Goal: Task Accomplishment & Management: Manage account settings

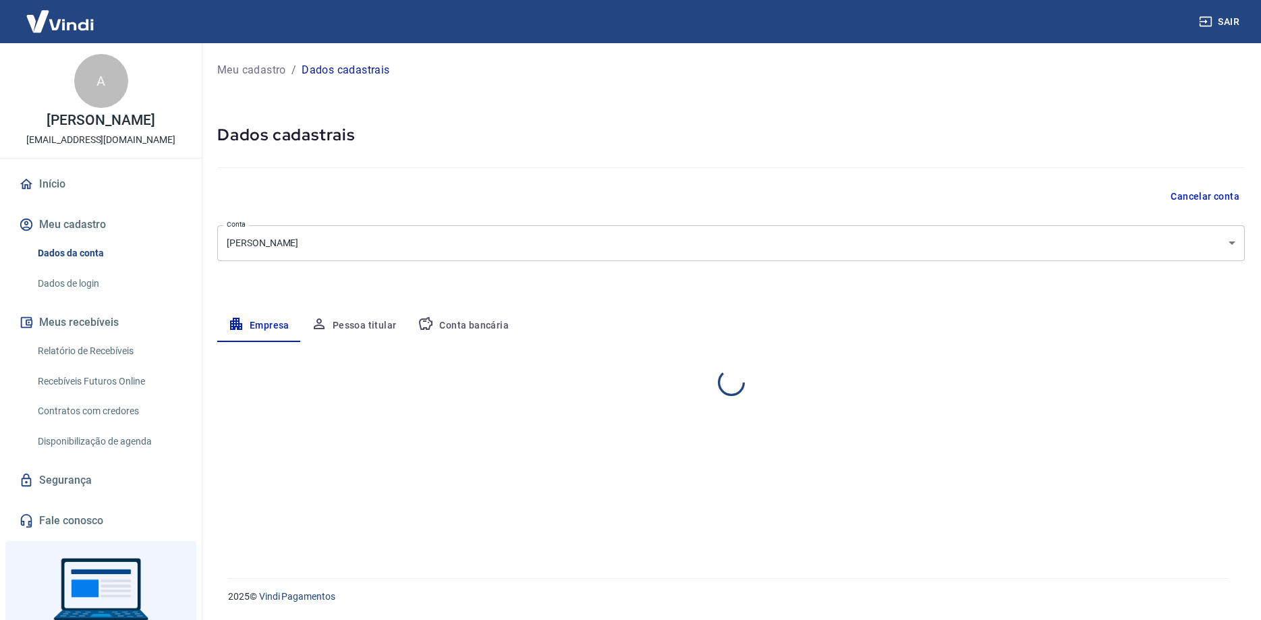
select select "SP"
select select "business"
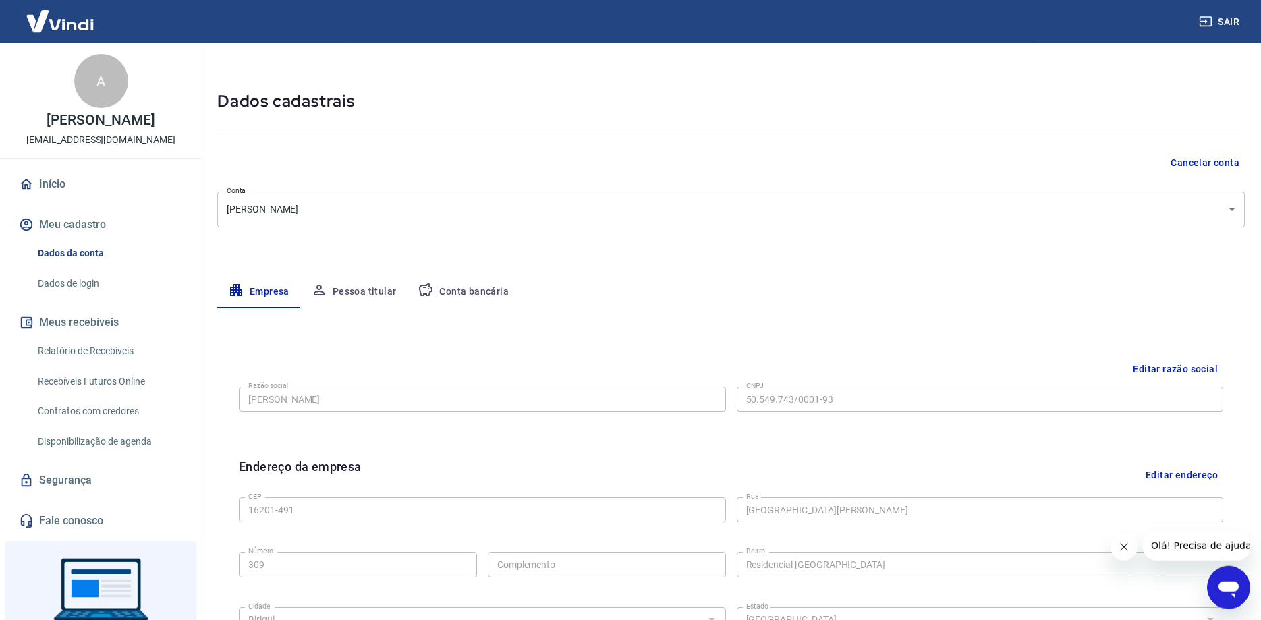
scroll to position [9, 0]
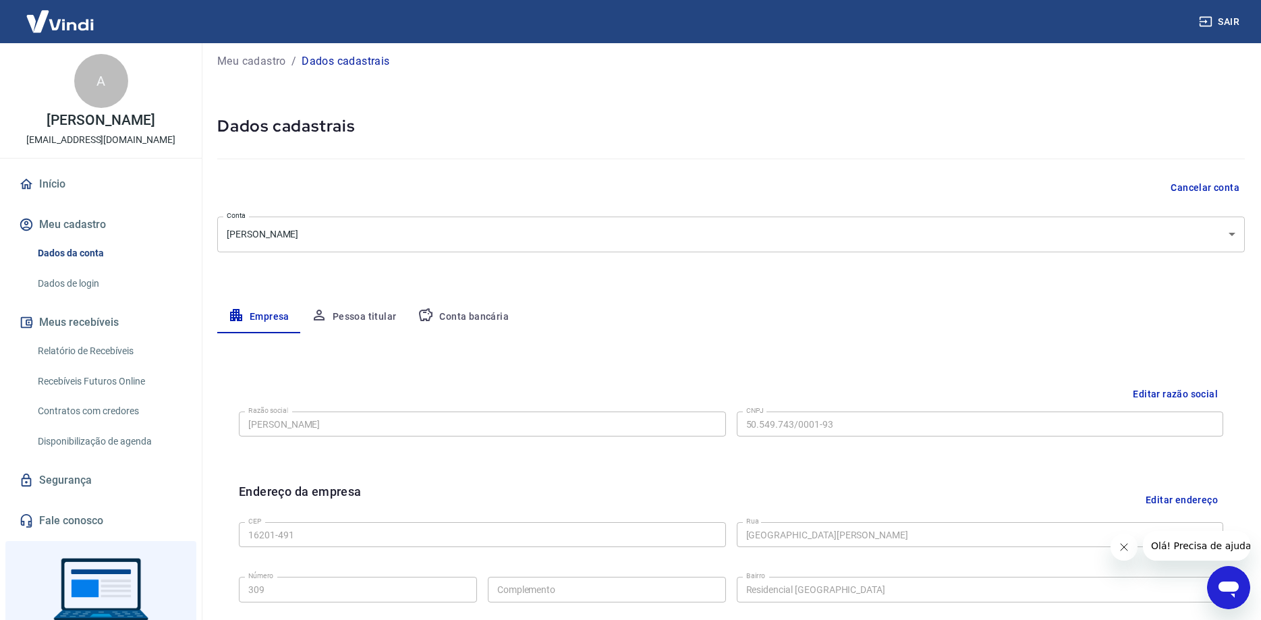
click at [386, 313] on button "Pessoa titular" at bounding box center [353, 317] width 107 height 32
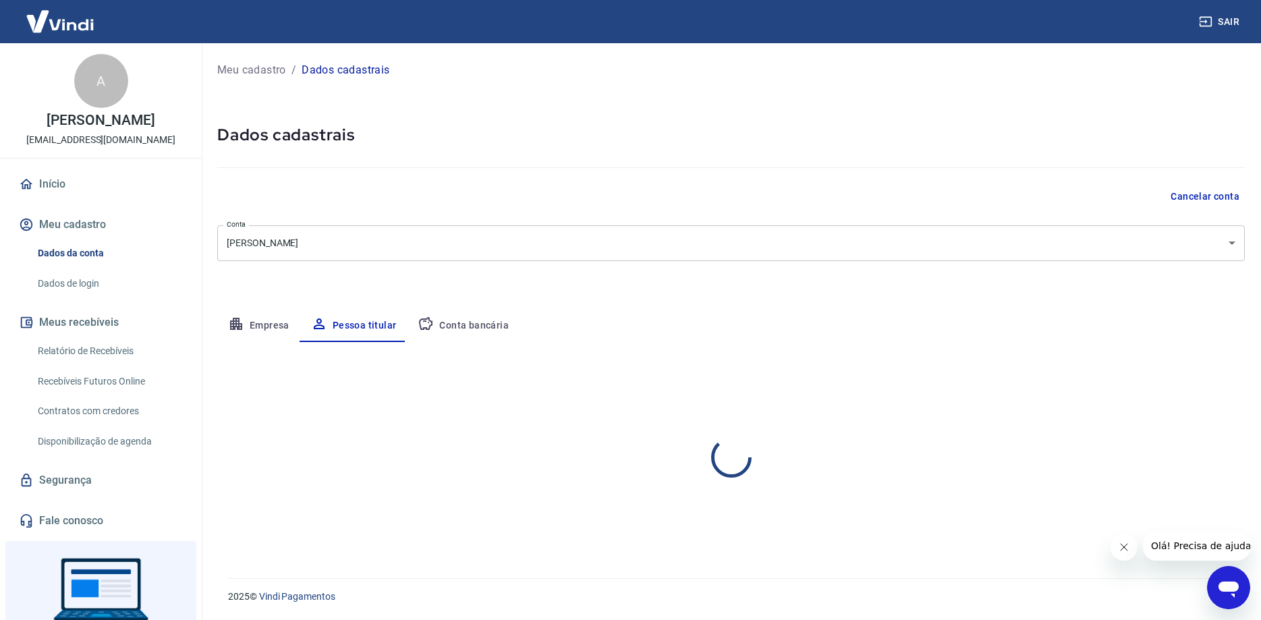
scroll to position [0, 0]
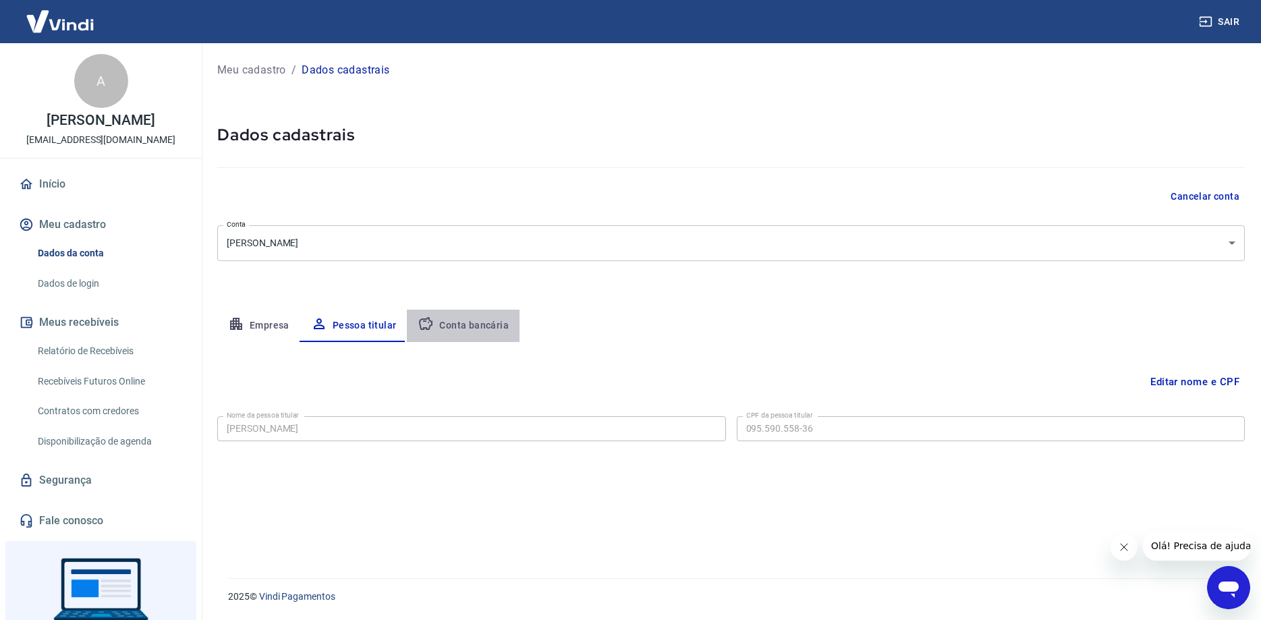
click at [488, 325] on button "Conta bancária" at bounding box center [463, 326] width 113 height 32
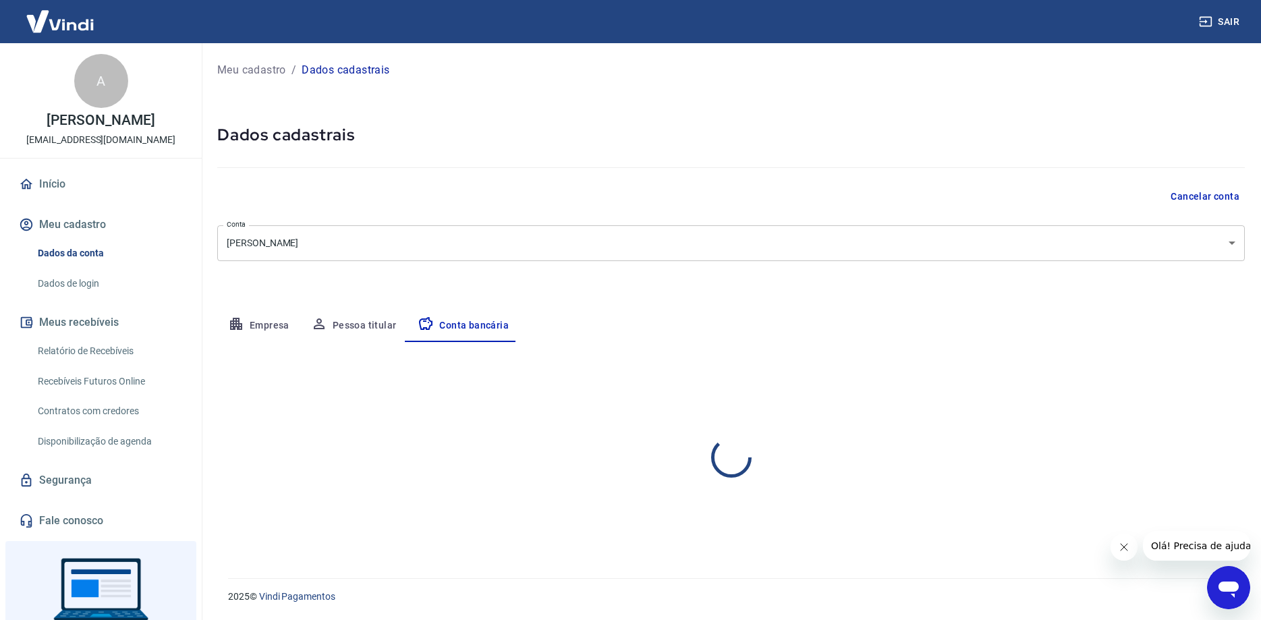
select select "1"
click at [85, 285] on link "Dados de login" at bounding box center [108, 284] width 153 height 28
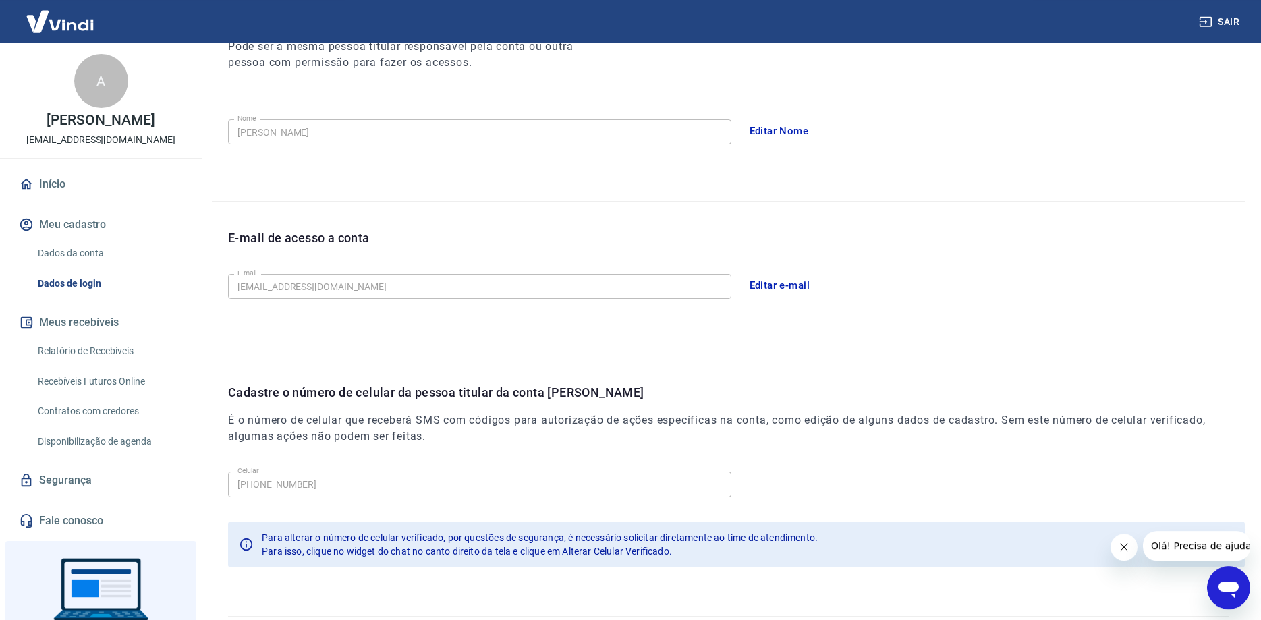
scroll to position [244, 0]
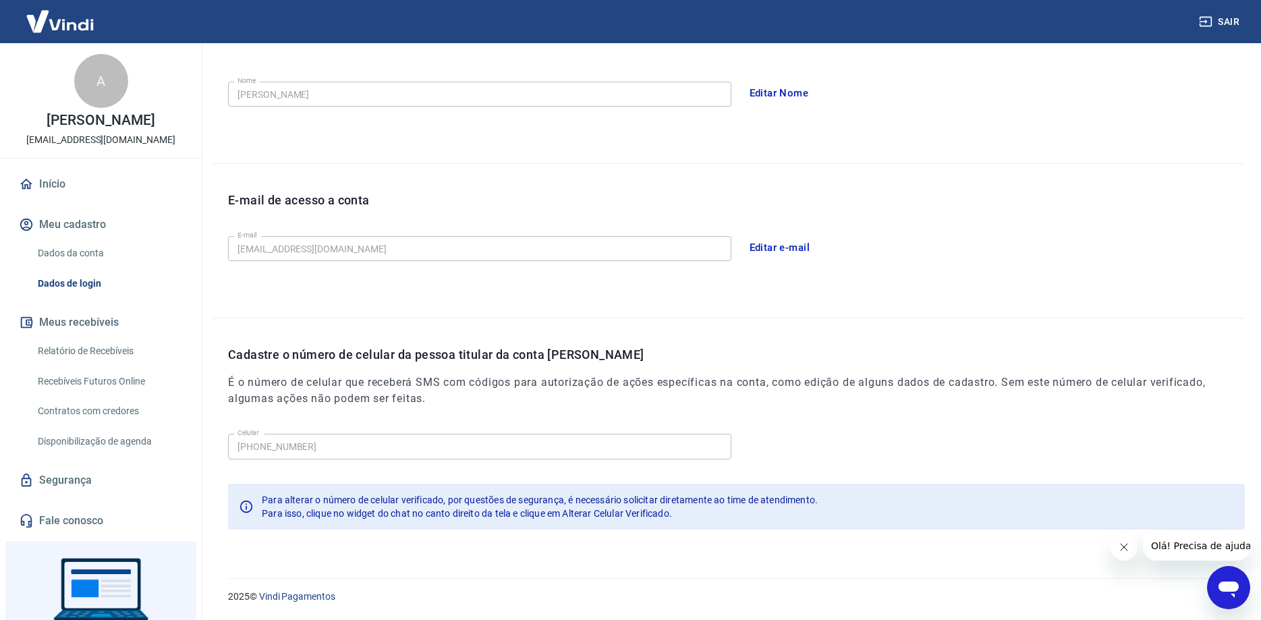
click at [784, 252] on button "Editar e-mail" at bounding box center [780, 248] width 76 height 28
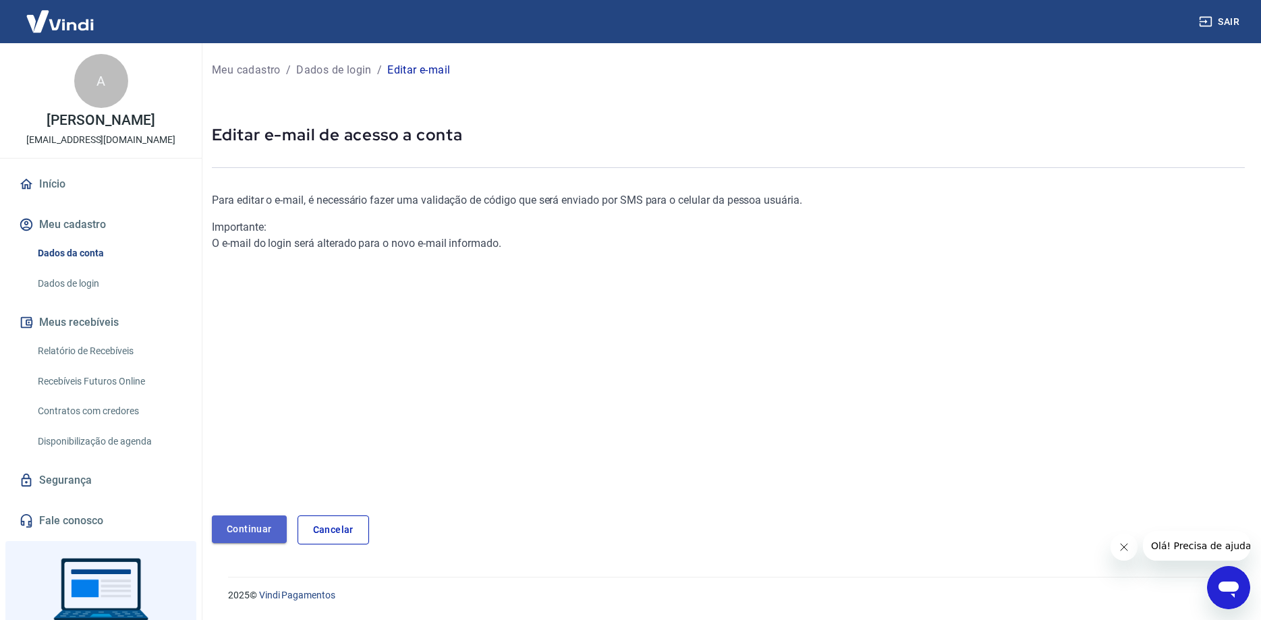
click at [254, 530] on link "Continuar" at bounding box center [249, 530] width 75 height 28
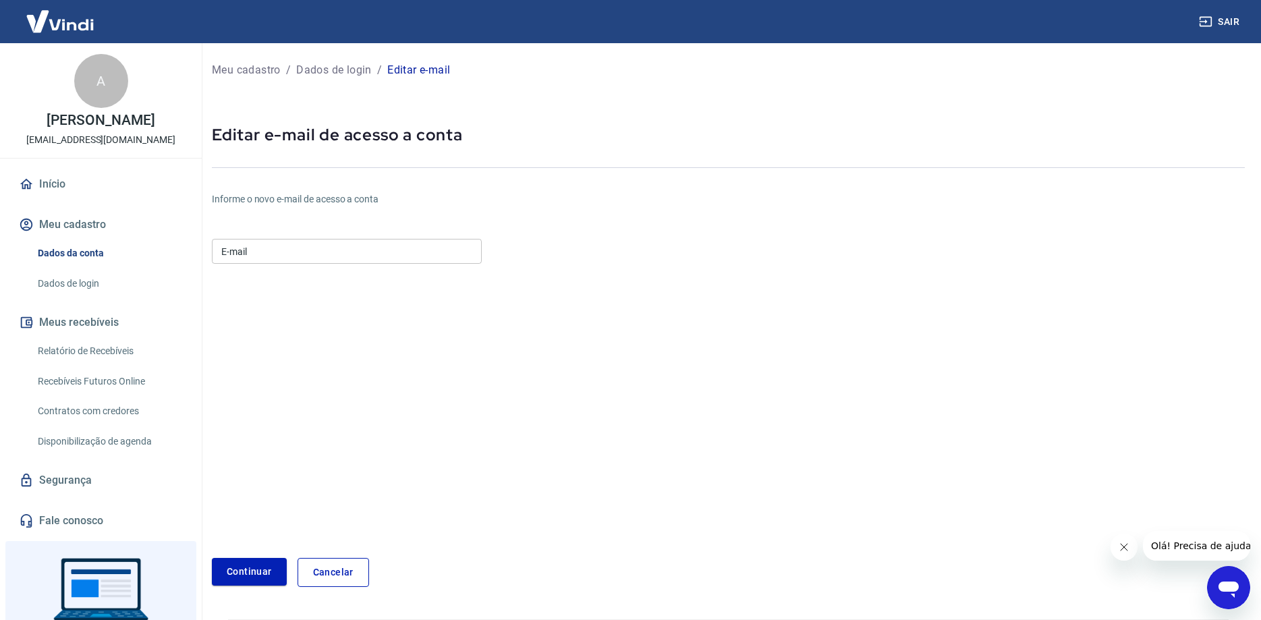
click at [247, 246] on input "E-mail" at bounding box center [347, 251] width 270 height 25
type input "[EMAIL_ADDRESS][DOMAIN_NAME]"
click at [238, 570] on button "Continuar" at bounding box center [249, 572] width 75 height 28
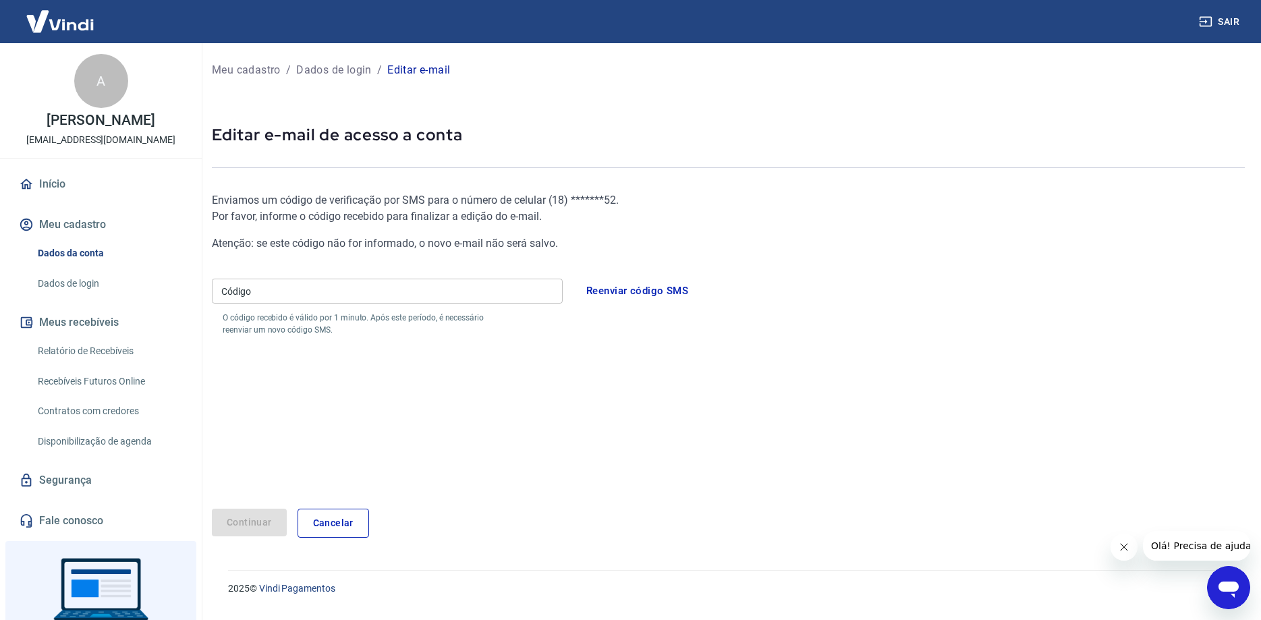
click at [57, 519] on link "Fale conosco" at bounding box center [100, 521] width 169 height 30
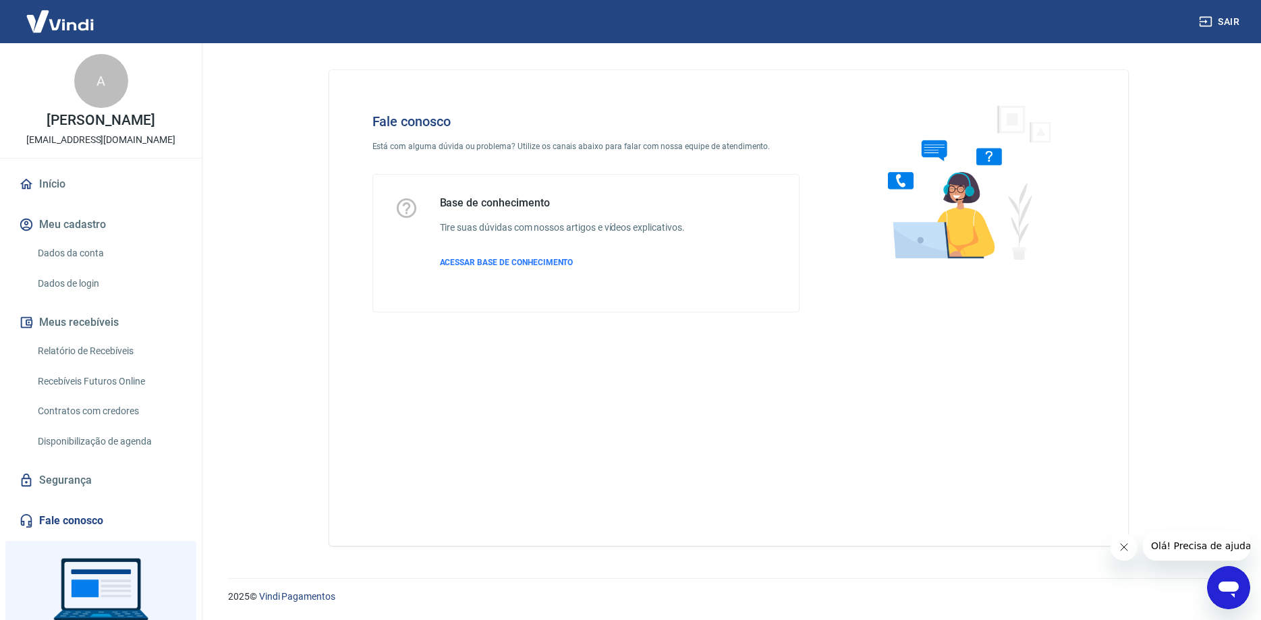
scroll to position [84, 0]
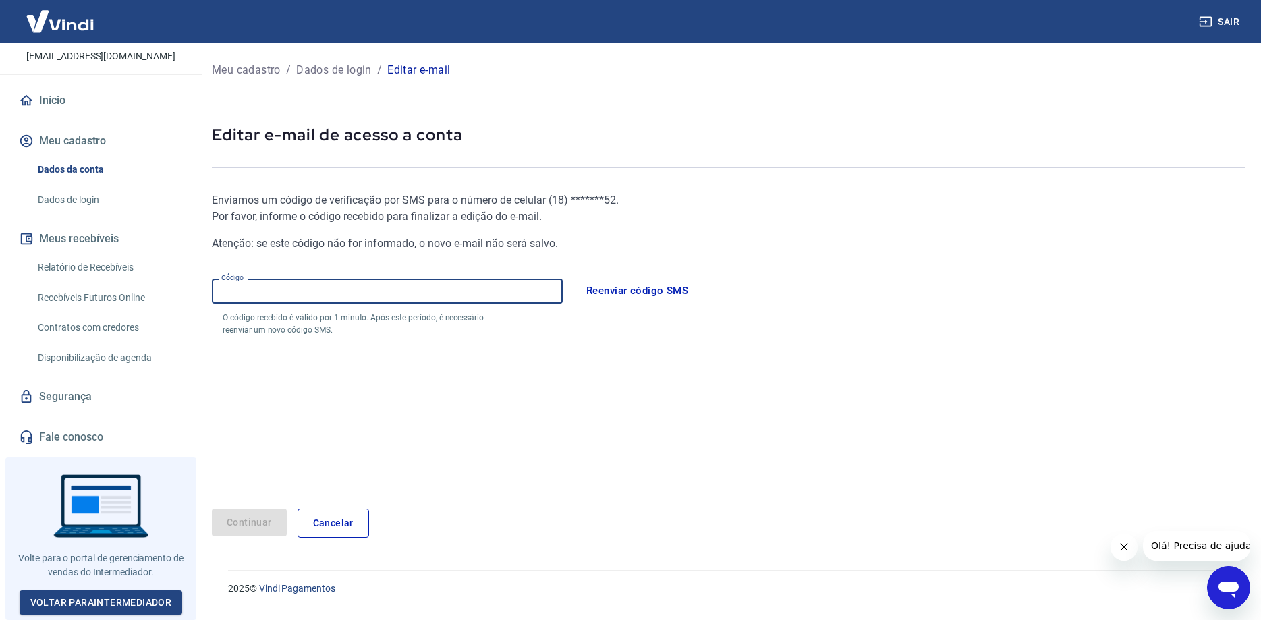
click at [226, 287] on input "Código" at bounding box center [387, 291] width 351 height 25
click at [227, 514] on button "Continuar" at bounding box center [249, 523] width 75 height 28
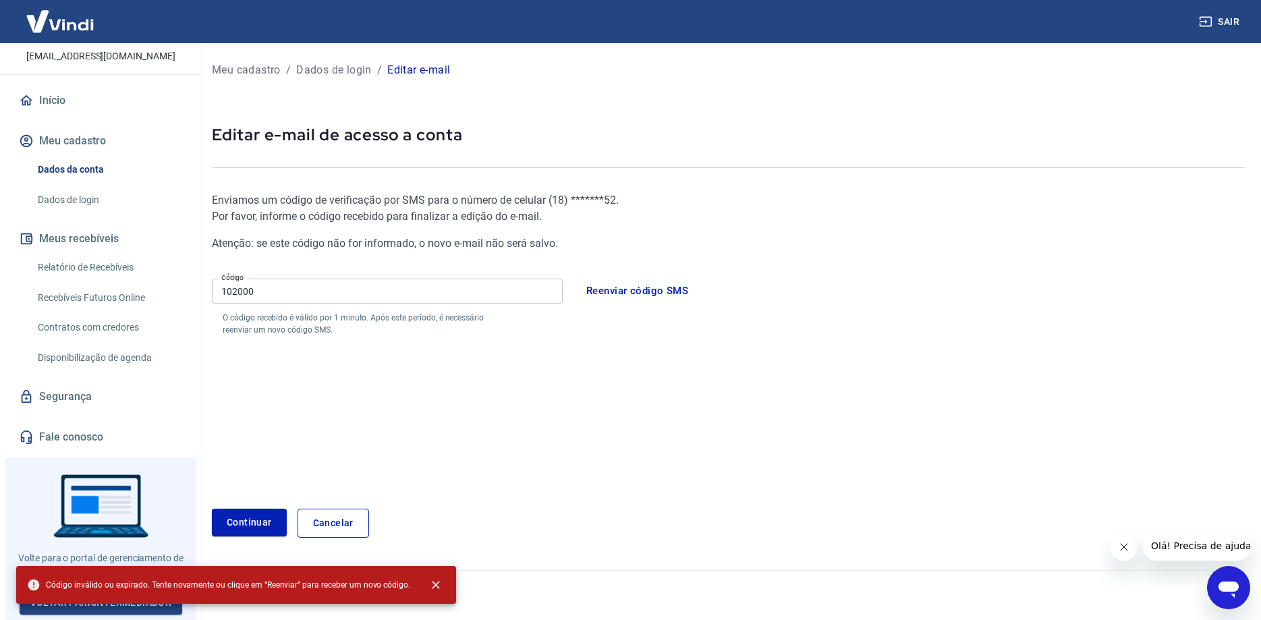
click at [662, 287] on button "Reenviar código SMS" at bounding box center [637, 291] width 117 height 28
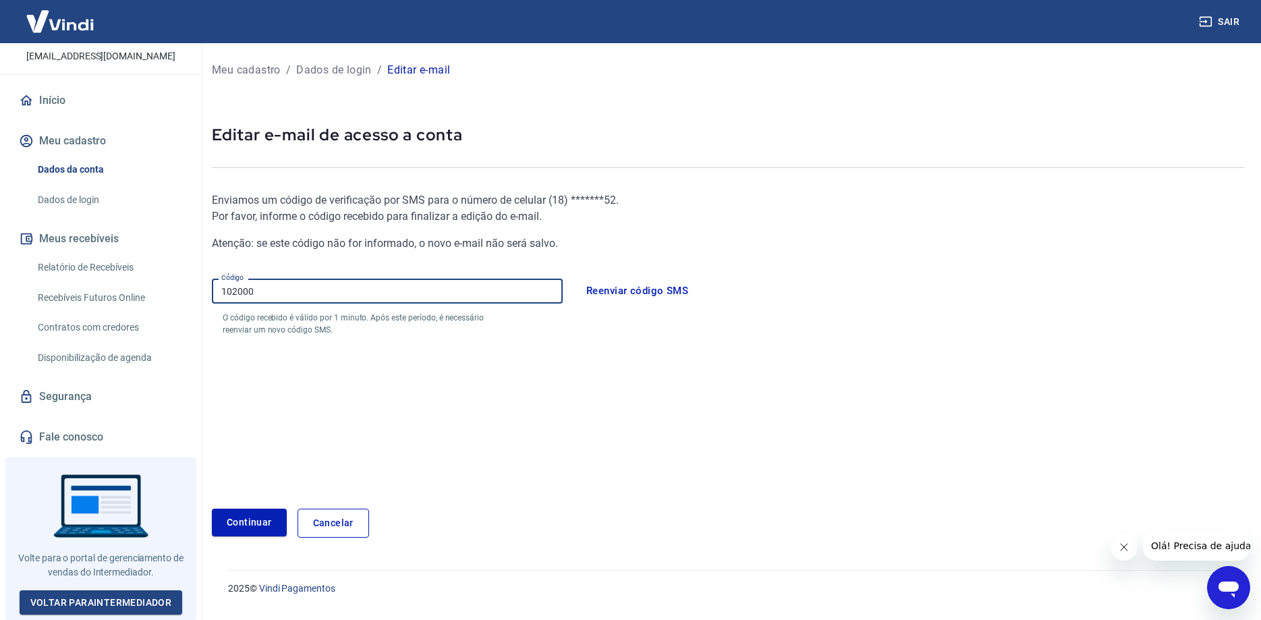
drag, startPoint x: 281, startPoint y: 291, endPoint x: 148, endPoint y: 289, distance: 132.3
click at [212, 290] on input "102000" at bounding box center [387, 291] width 351 height 25
type input "416211"
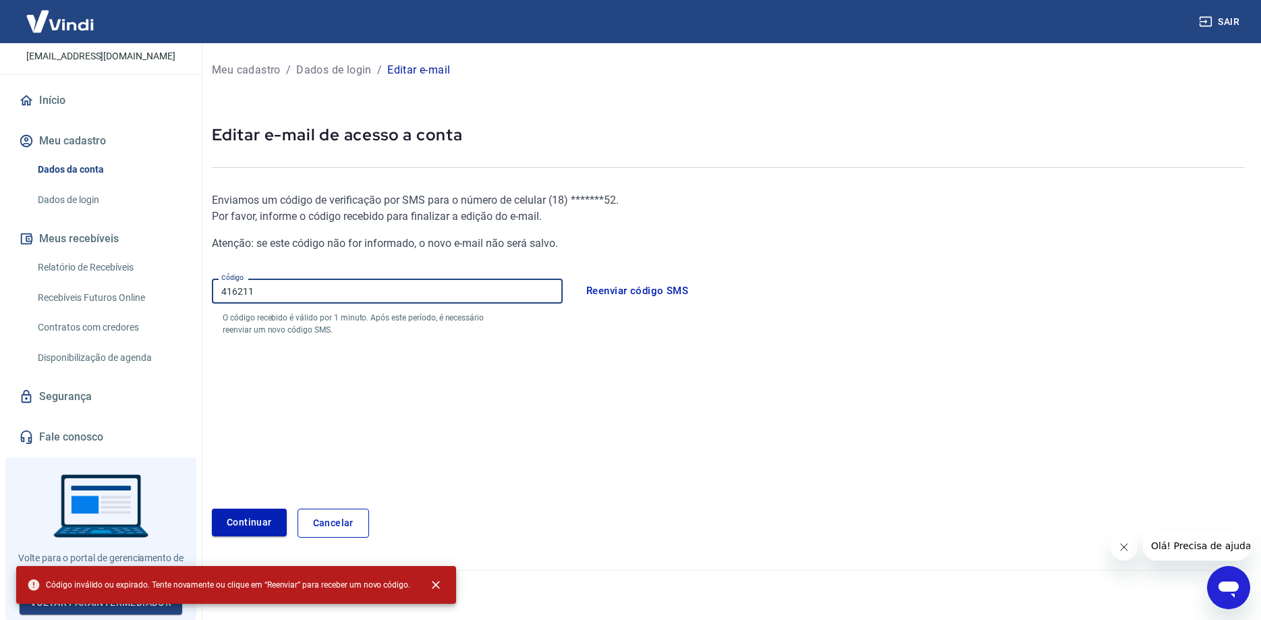
click at [248, 517] on button "Continuar" at bounding box center [249, 523] width 75 height 28
click at [248, 520] on button "Continuar" at bounding box center [249, 523] width 75 height 28
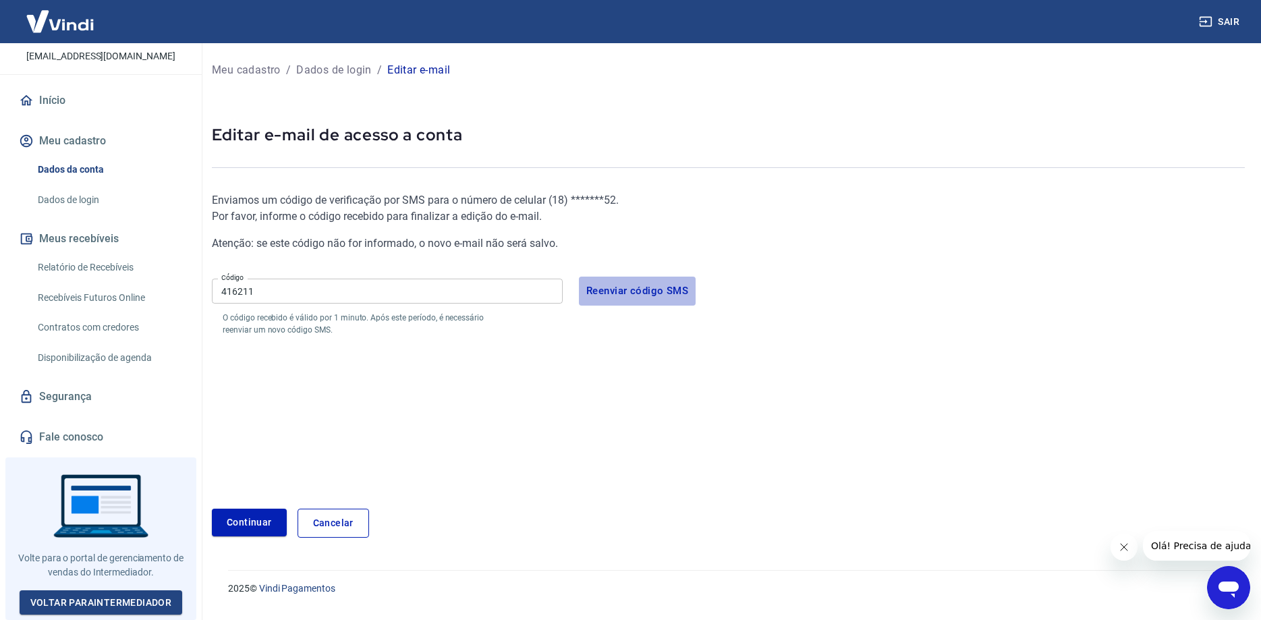
click at [647, 288] on button "Reenviar código SMS" at bounding box center [637, 291] width 117 height 28
click at [661, 293] on button "Reenviar código SMS" at bounding box center [637, 291] width 117 height 28
click at [285, 294] on input "416211" at bounding box center [387, 291] width 351 height 25
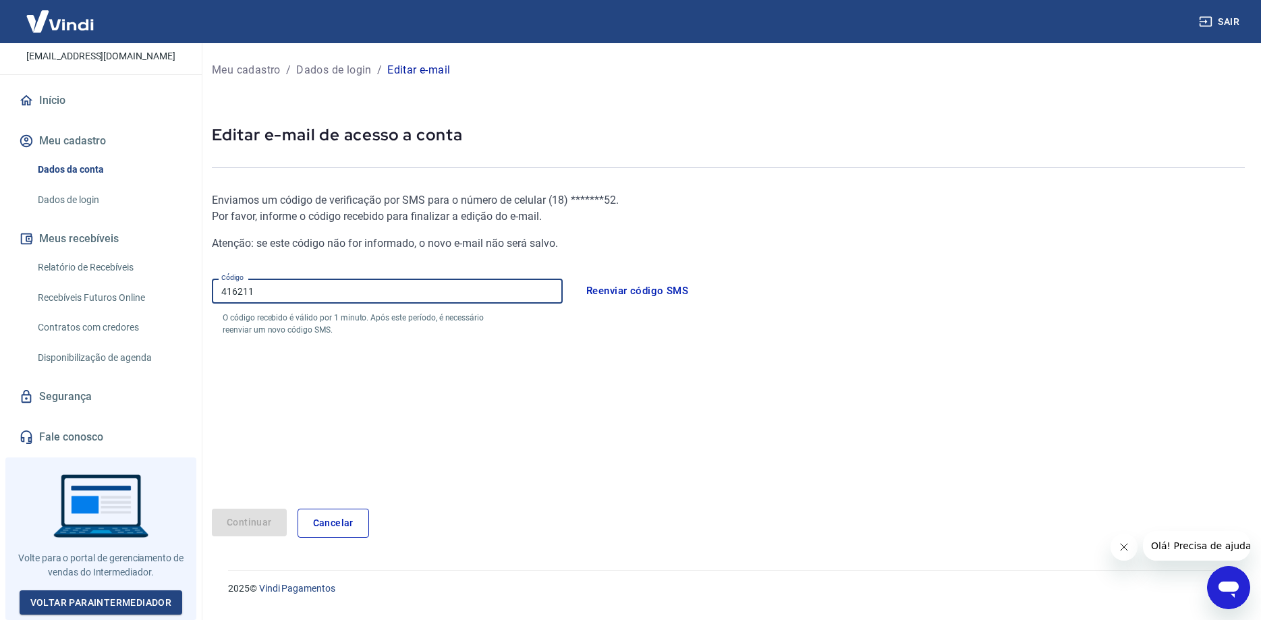
click at [234, 525] on div "Continuar" at bounding box center [249, 523] width 75 height 29
click at [658, 292] on button "Reenviar código SMS" at bounding box center [637, 291] width 117 height 28
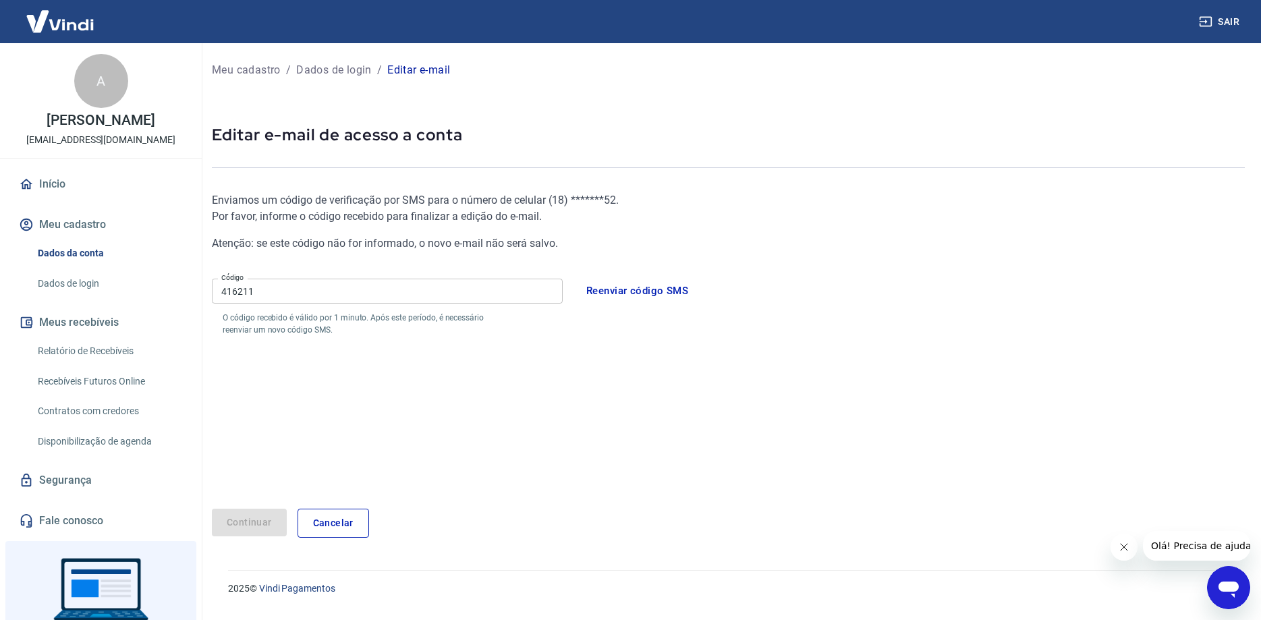
click at [56, 281] on link "Dados de login" at bounding box center [108, 284] width 153 height 28
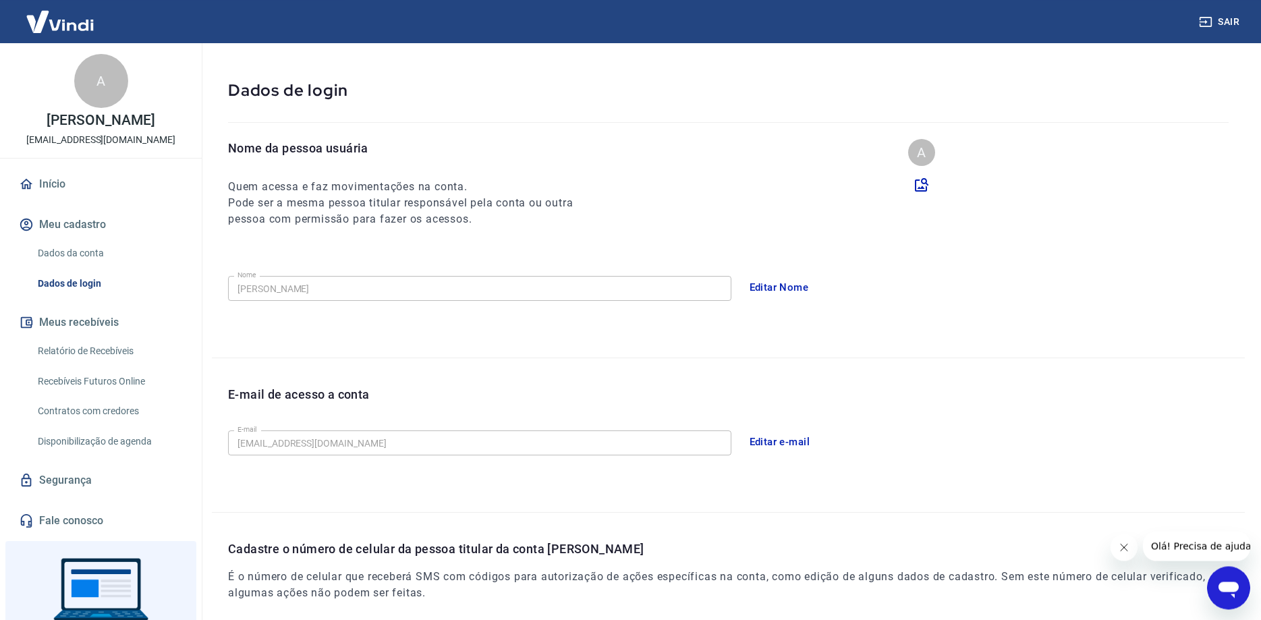
scroll to position [207, 0]
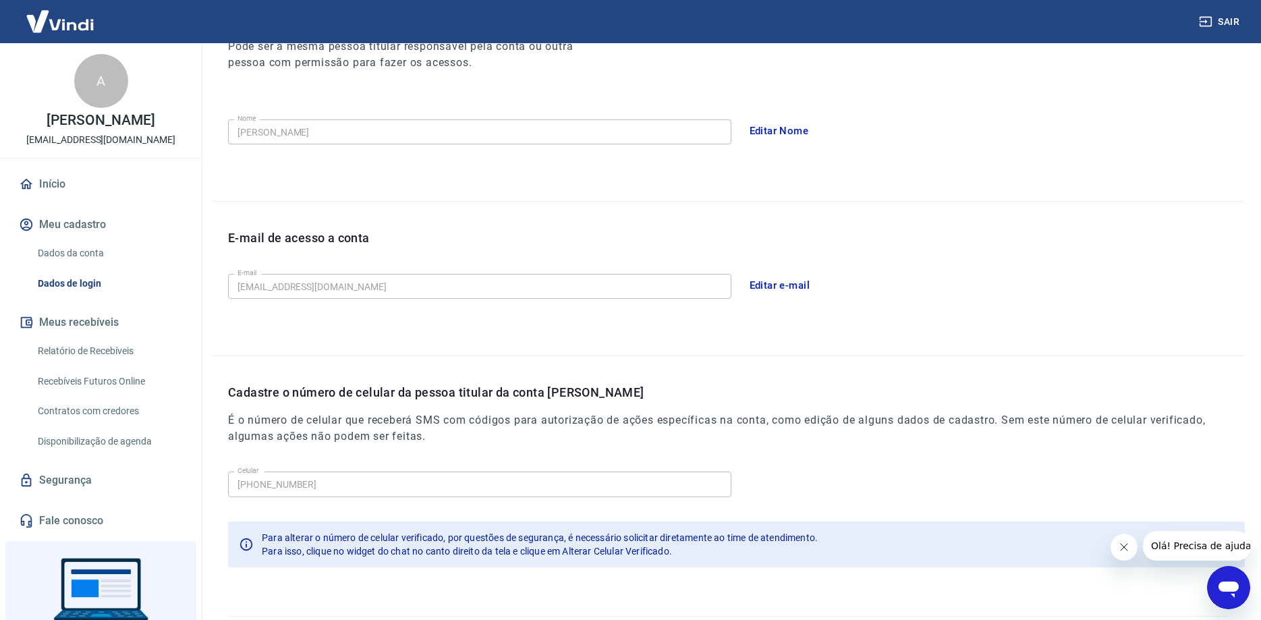
click at [802, 290] on button "Editar e-mail" at bounding box center [780, 285] width 76 height 28
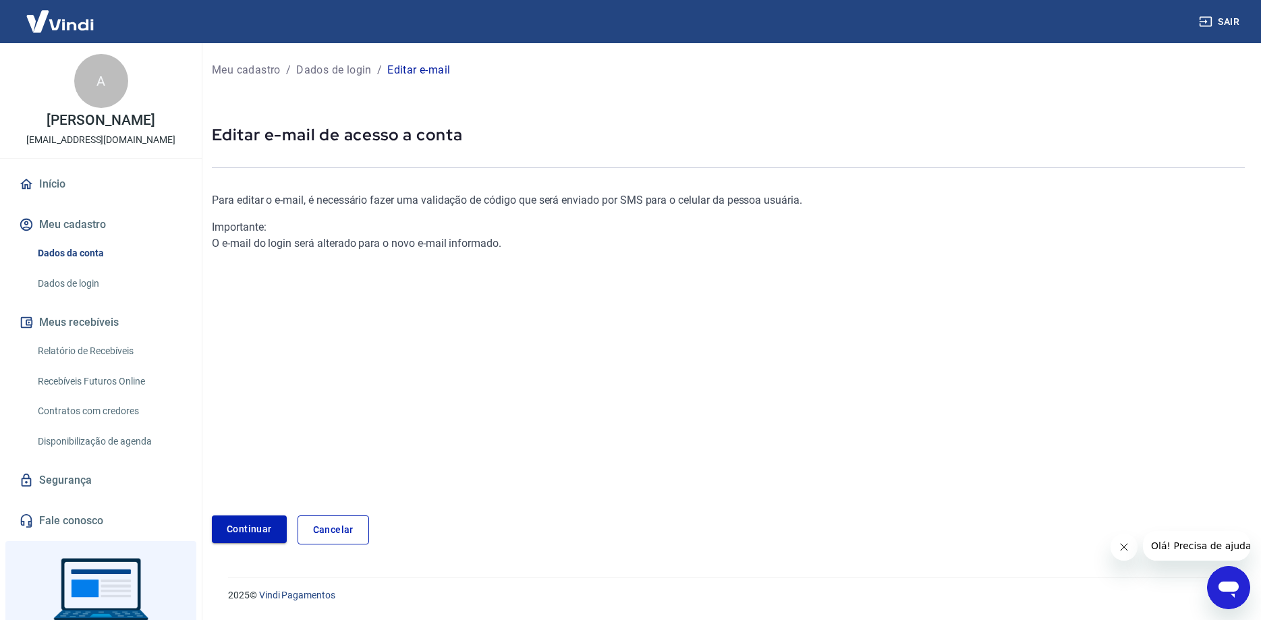
click at [243, 528] on link "Continuar" at bounding box center [249, 530] width 75 height 28
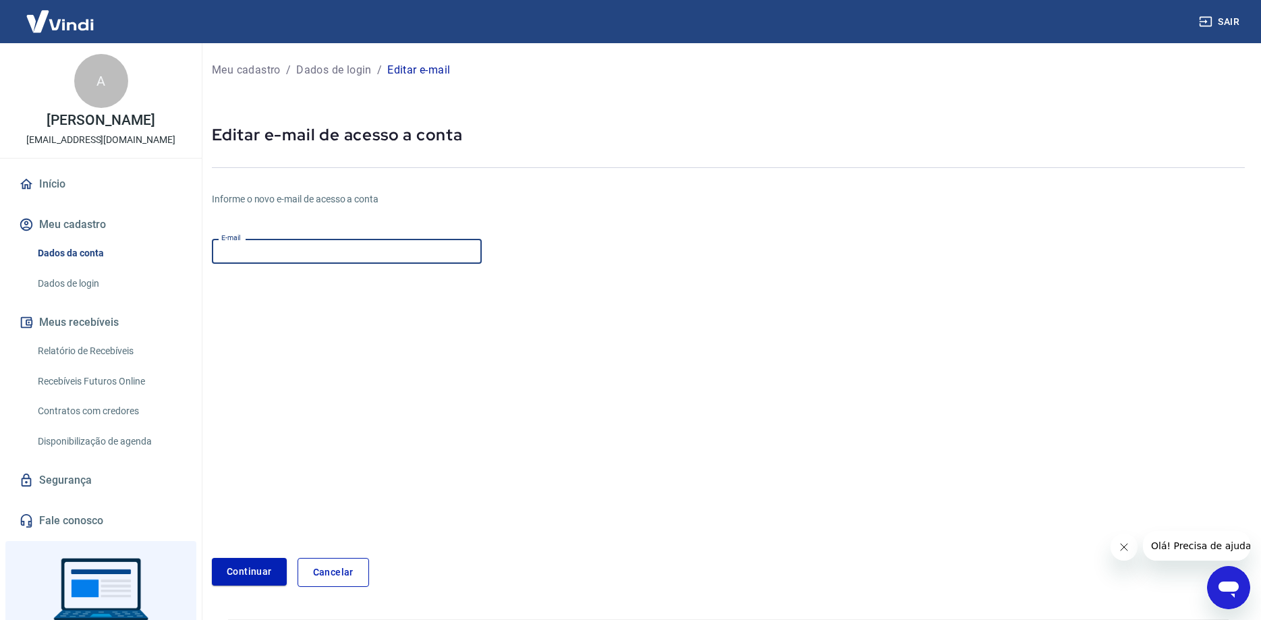
click at [247, 245] on input "E-mail" at bounding box center [347, 251] width 270 height 25
type input "[EMAIL_ADDRESS][DOMAIN_NAME]"
click at [212, 558] on button "Continuar" at bounding box center [249, 572] width 75 height 28
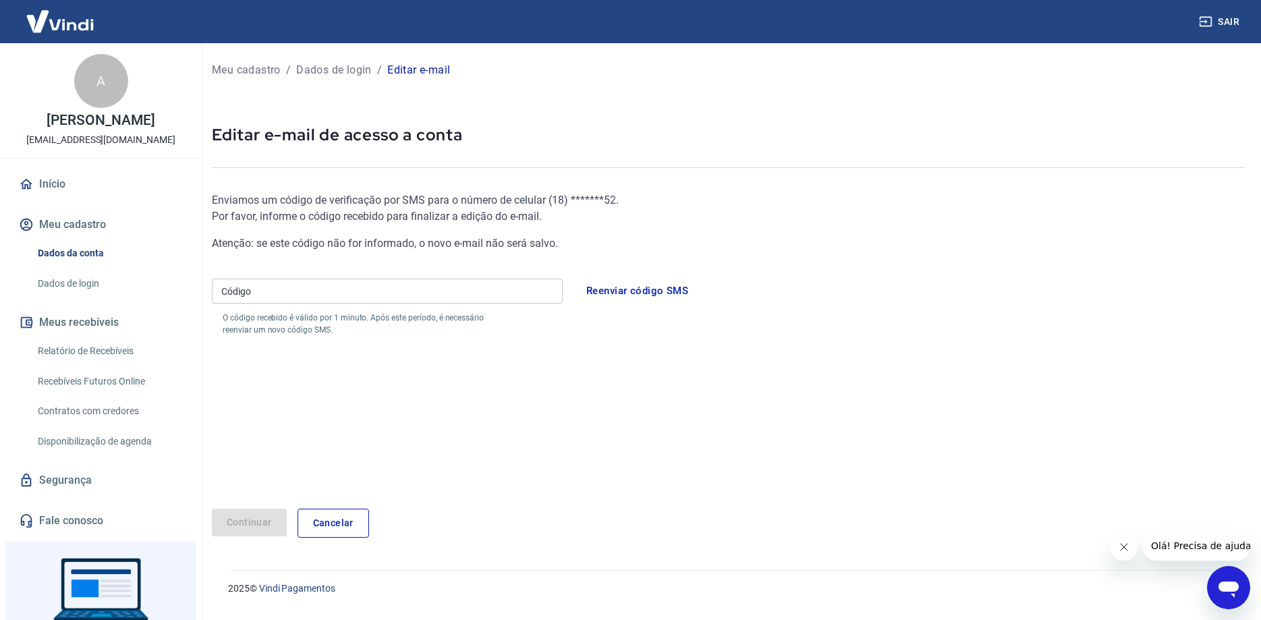
click at [234, 294] on input "Código" at bounding box center [387, 291] width 351 height 25
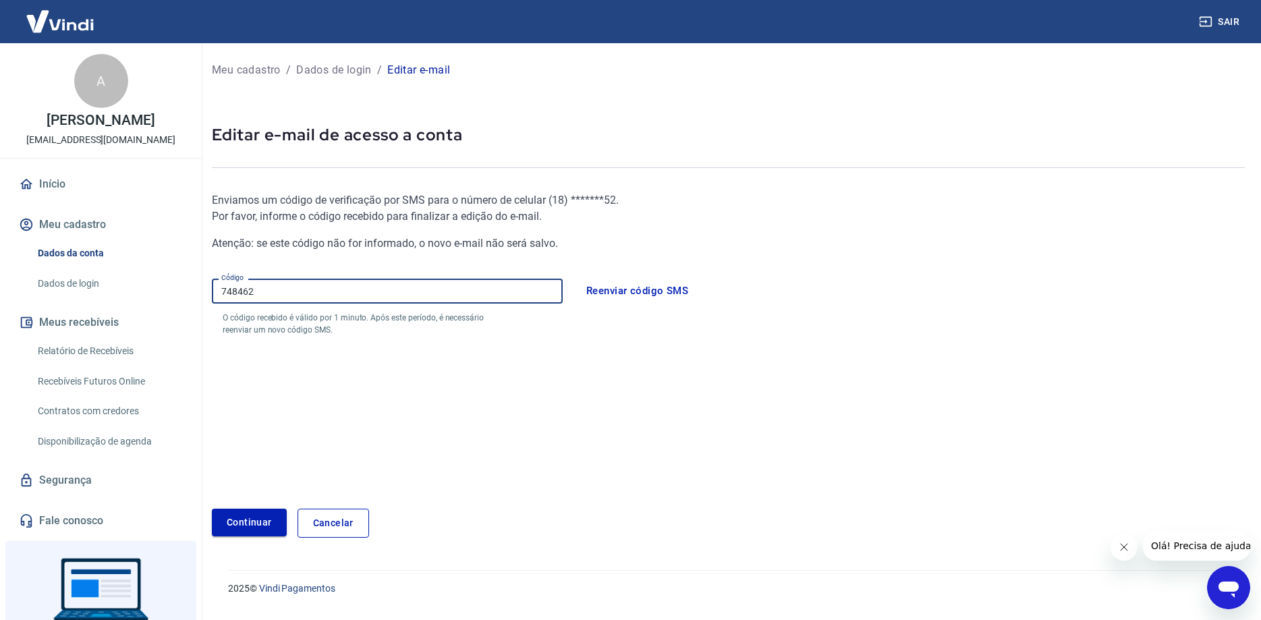
type input "748462"
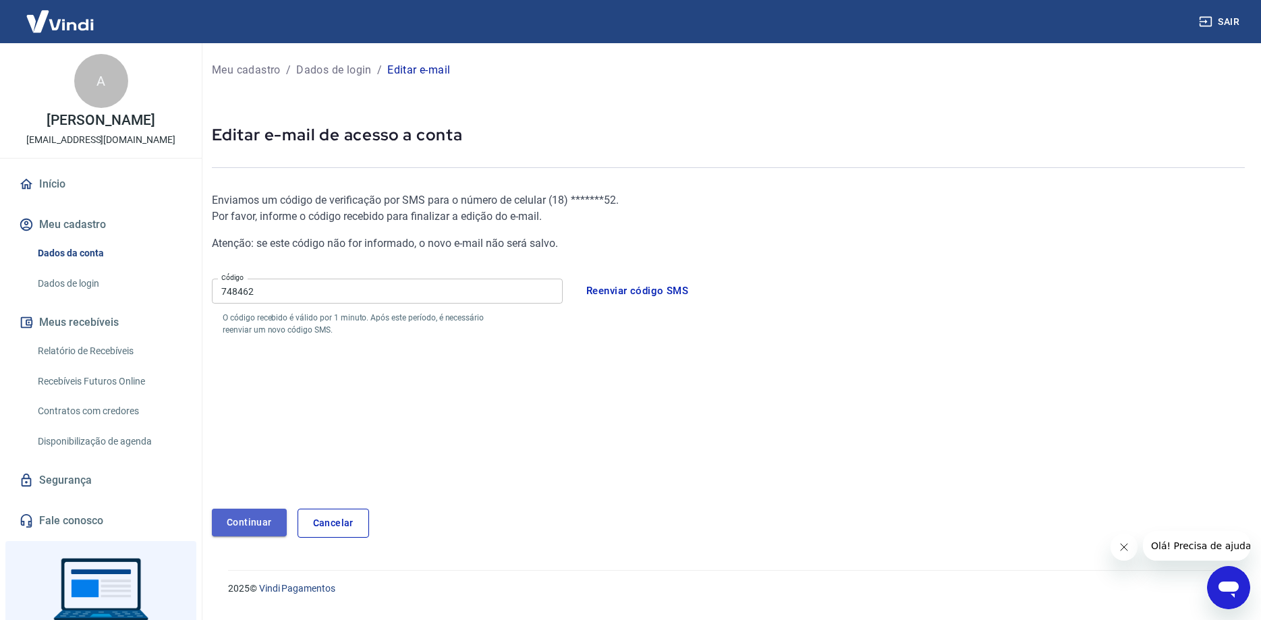
click at [254, 527] on button "Continuar" at bounding box center [249, 523] width 75 height 28
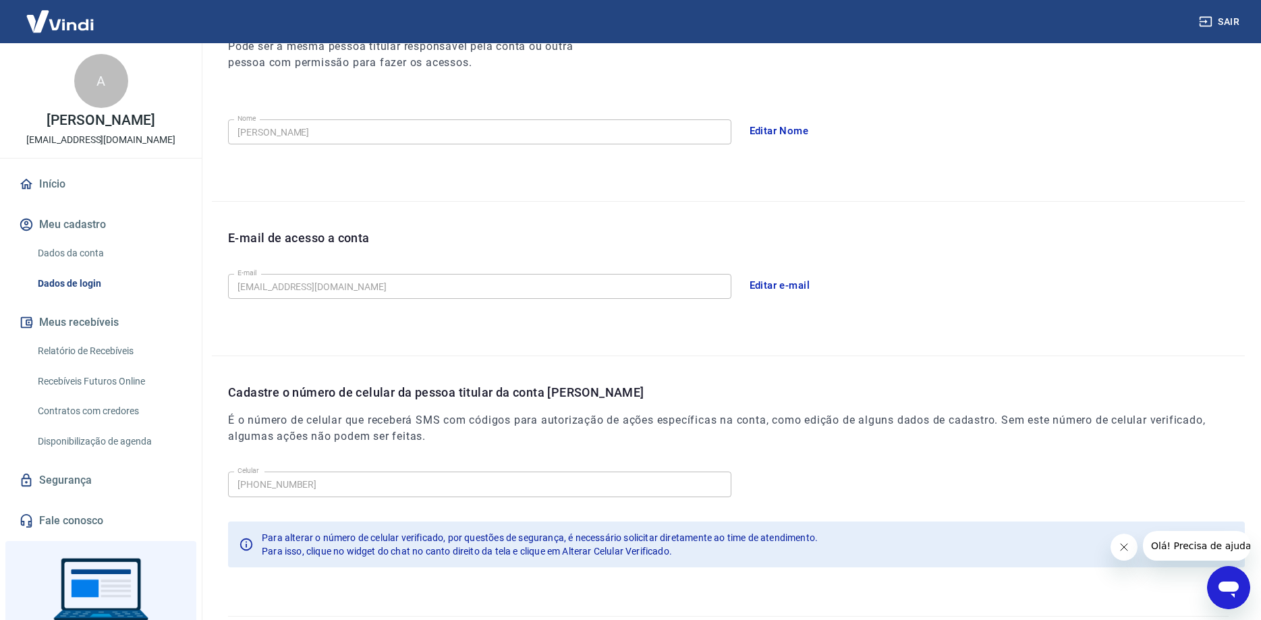
scroll to position [244, 0]
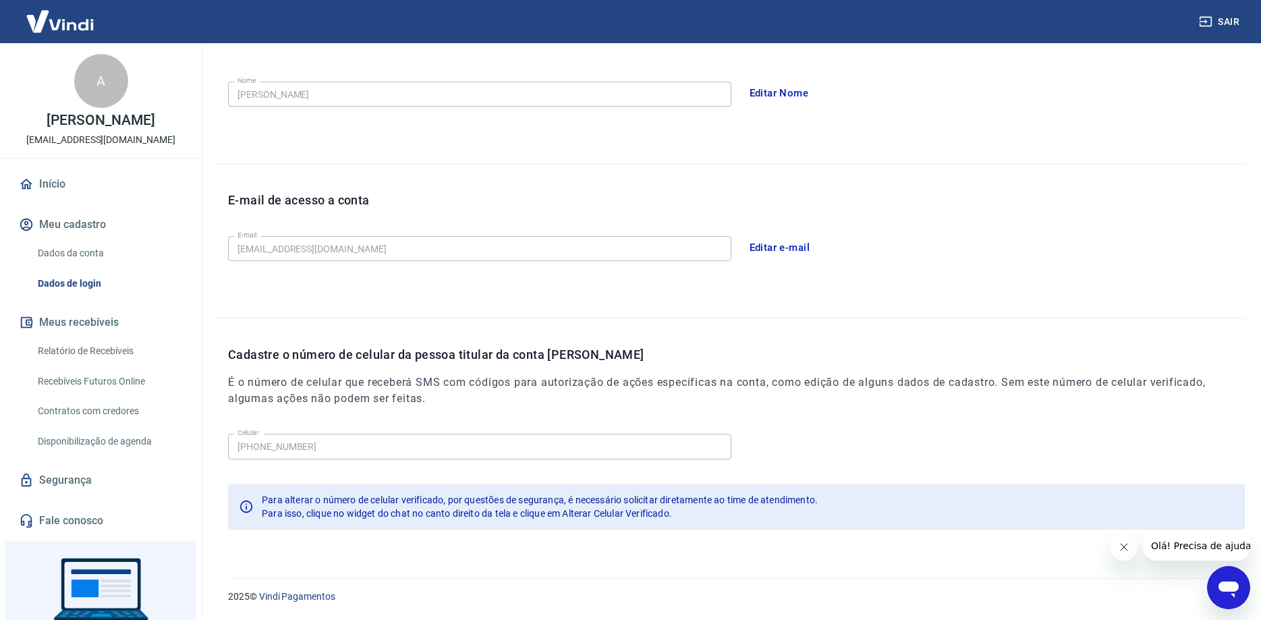
click at [1230, 22] on button "Sair" at bounding box center [1221, 21] width 49 height 25
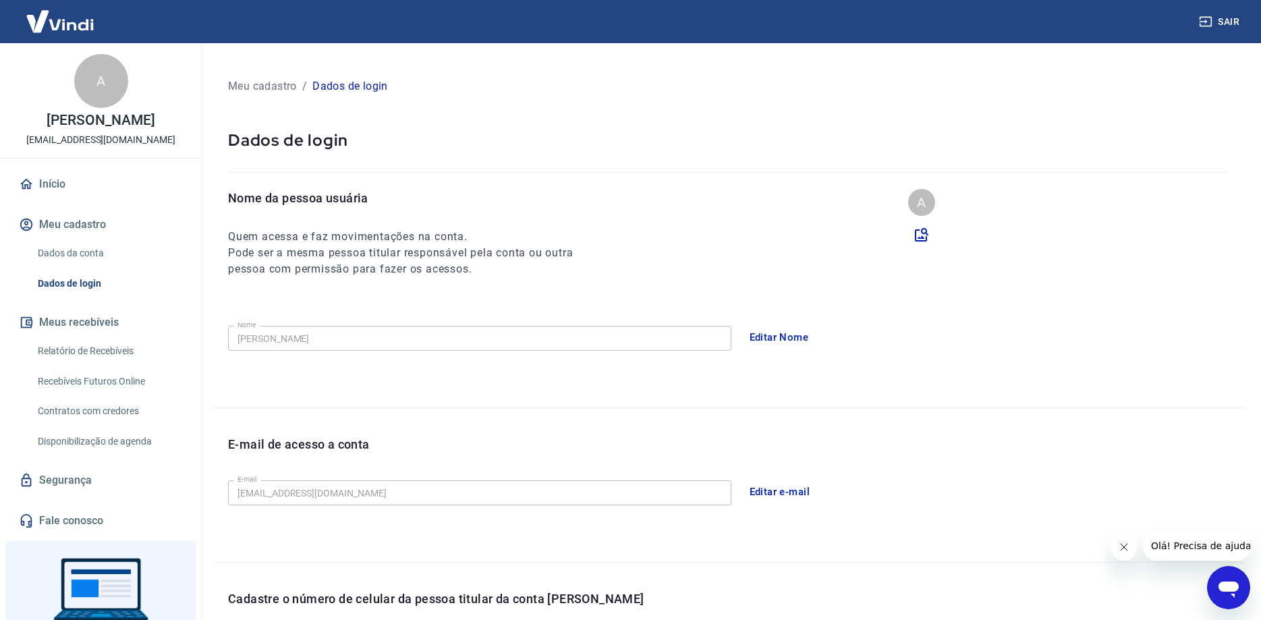
click at [47, 180] on link "Início" at bounding box center [100, 184] width 169 height 30
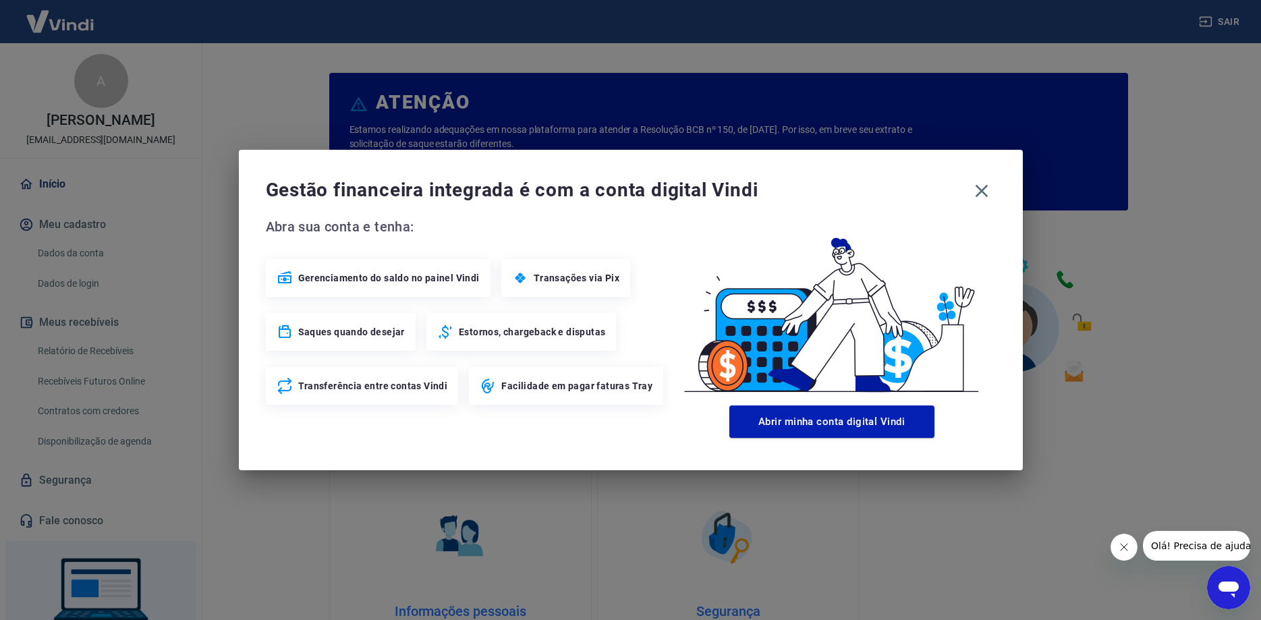
click at [989, 191] on icon "button" at bounding box center [982, 191] width 22 height 22
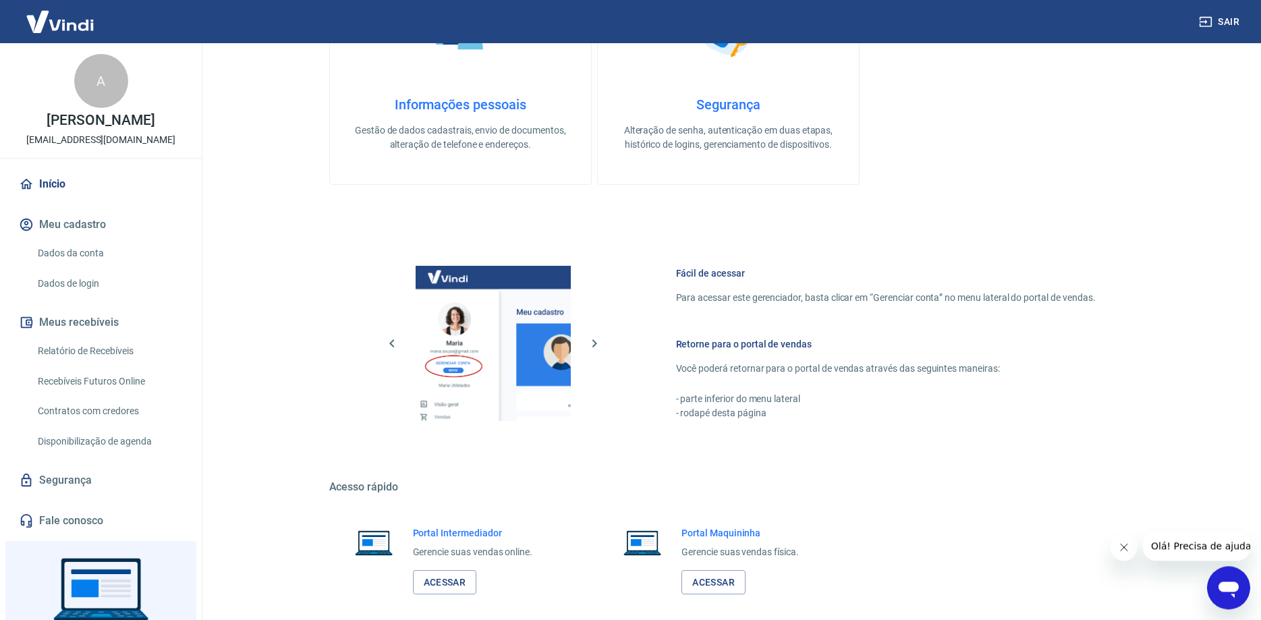
scroll to position [572, 0]
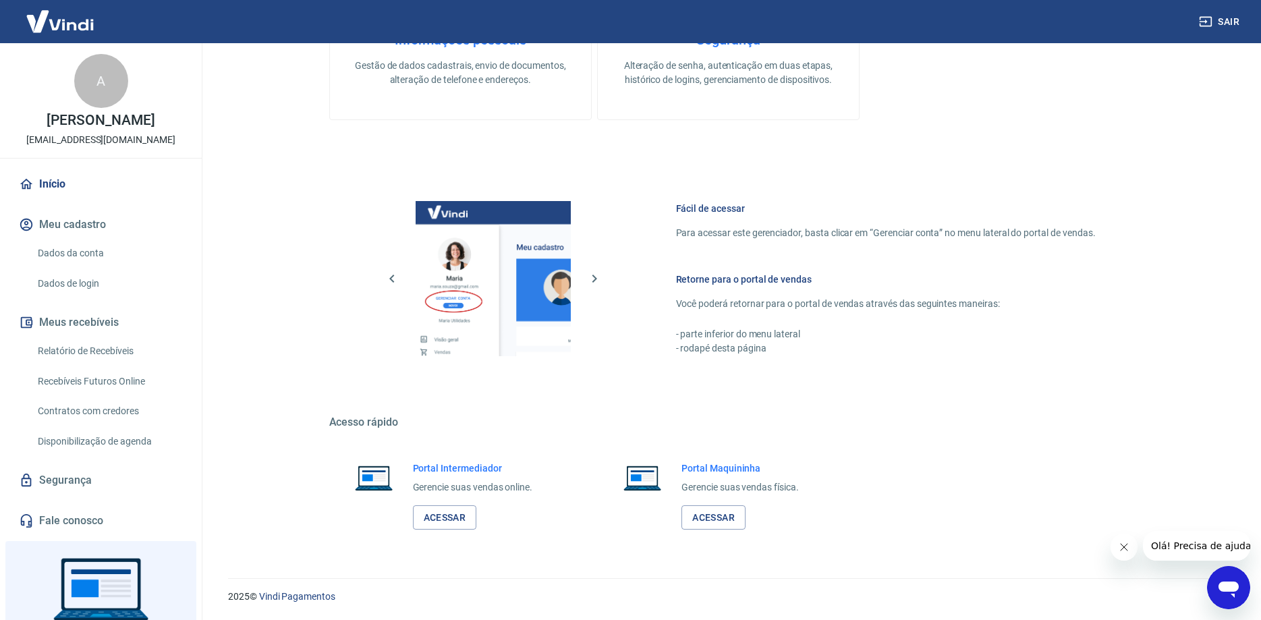
click at [437, 470] on h6 "Portal Intermediador" at bounding box center [473, 468] width 120 height 13
click at [435, 517] on link "Acessar" at bounding box center [445, 518] width 64 height 25
